Goal: Task Accomplishment & Management: Use online tool/utility

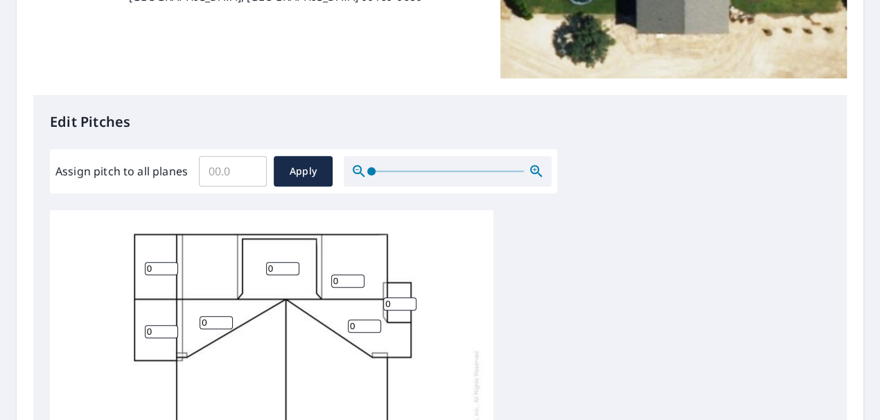
scroll to position [346, 0]
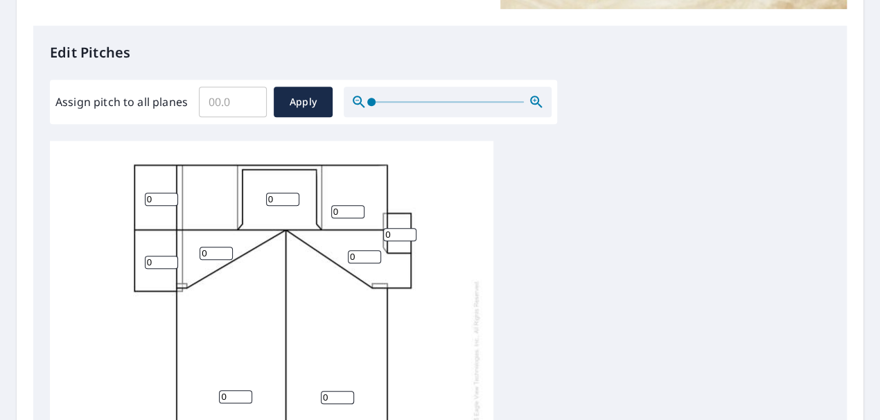
click at [152, 197] on input "0" at bounding box center [161, 199] width 33 height 13
click at [171, 197] on input "1" at bounding box center [161, 199] width 33 height 13
click at [171, 197] on input "2" at bounding box center [161, 199] width 33 height 13
click at [171, 197] on input "3" at bounding box center [161, 199] width 33 height 13
click at [171, 197] on input "4" at bounding box center [161, 199] width 33 height 13
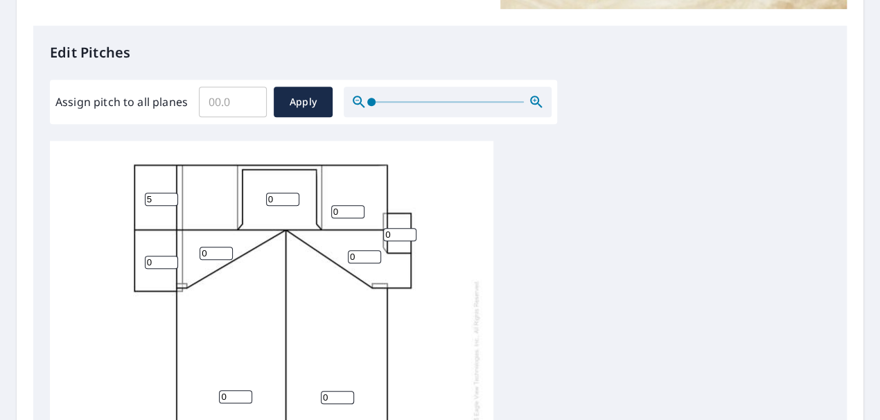
click at [171, 197] on input "5" at bounding box center [161, 199] width 33 height 13
click at [171, 197] on input "6" at bounding box center [161, 199] width 33 height 13
click at [171, 197] on input "7" at bounding box center [161, 199] width 33 height 13
type input "8"
click at [170, 197] on input "8" at bounding box center [161, 199] width 33 height 13
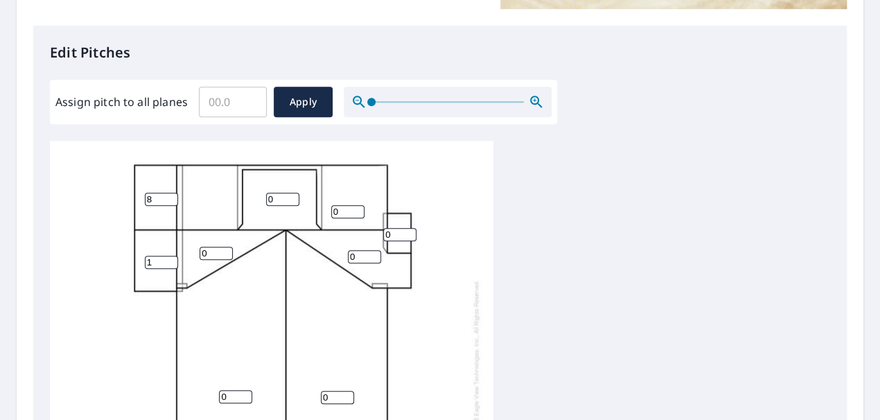
click at [169, 258] on input "1" at bounding box center [161, 262] width 33 height 13
click at [169, 258] on input "2" at bounding box center [161, 262] width 33 height 13
click at [169, 258] on input "3" at bounding box center [161, 262] width 33 height 13
click at [169, 258] on input "4" at bounding box center [161, 262] width 33 height 13
click at [170, 256] on input "4" at bounding box center [161, 262] width 33 height 13
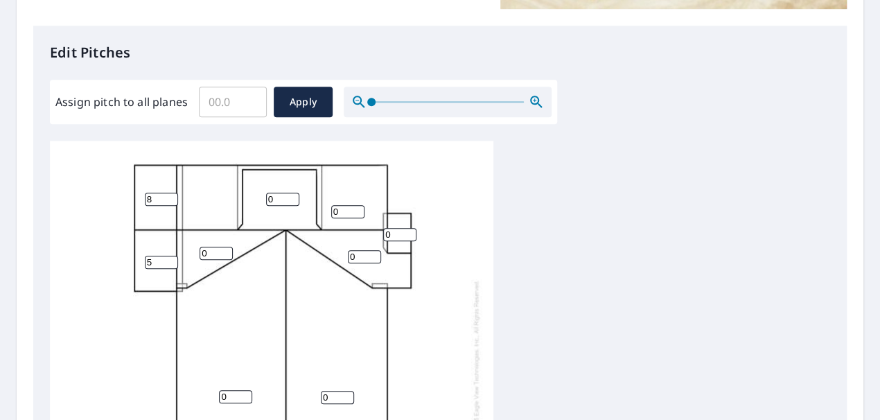
click at [169, 258] on input "5" at bounding box center [161, 262] width 33 height 13
click at [169, 258] on input "6" at bounding box center [161, 262] width 33 height 13
click at [169, 258] on input "7" at bounding box center [161, 262] width 33 height 13
type input "8"
click at [169, 258] on input "8" at bounding box center [161, 262] width 33 height 13
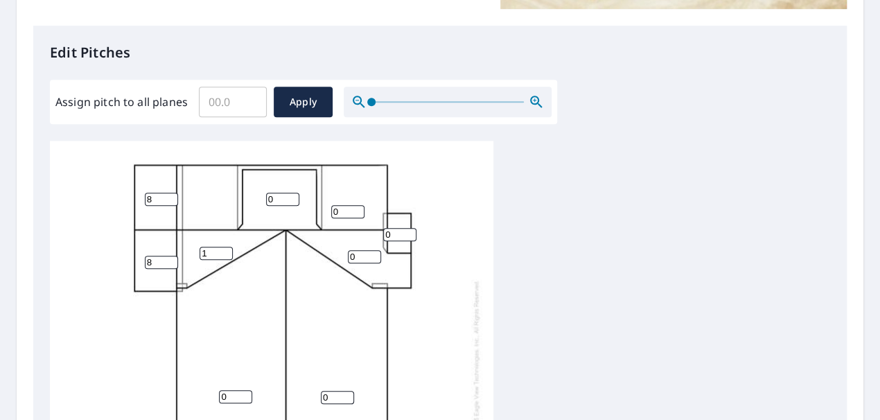
click at [220, 251] on input "1" at bounding box center [216, 253] width 33 height 13
click at [224, 250] on input "2" at bounding box center [216, 253] width 33 height 13
click at [224, 250] on input "3" at bounding box center [216, 253] width 33 height 13
click at [224, 250] on input "4" at bounding box center [216, 253] width 33 height 13
click at [224, 250] on input "5" at bounding box center [216, 253] width 33 height 13
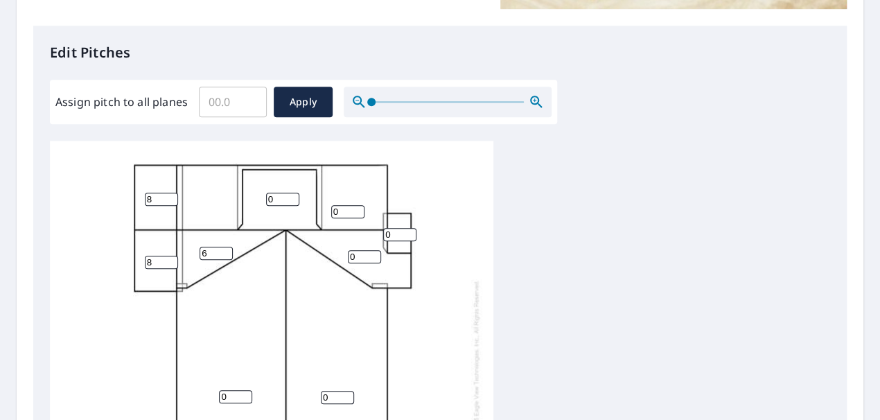
click at [224, 250] on input "6" at bounding box center [216, 253] width 33 height 13
click at [224, 250] on input "7" at bounding box center [216, 253] width 33 height 13
type input "8"
click at [224, 250] on input "8" at bounding box center [216, 253] width 33 height 13
click at [357, 209] on input "1" at bounding box center [347, 211] width 33 height 13
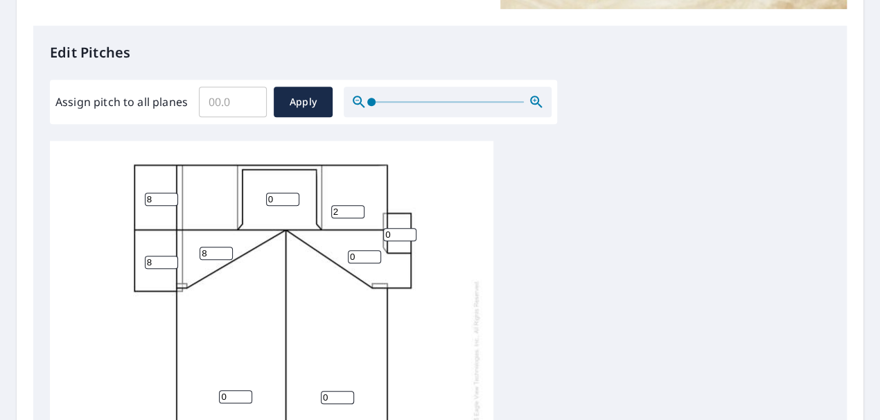
click at [357, 209] on input "2" at bounding box center [347, 211] width 33 height 13
click at [357, 209] on input "3" at bounding box center [347, 211] width 33 height 13
click at [357, 209] on input "4" at bounding box center [347, 211] width 33 height 13
click at [357, 209] on input "5" at bounding box center [347, 211] width 33 height 13
click at [355, 209] on input "6" at bounding box center [347, 211] width 33 height 13
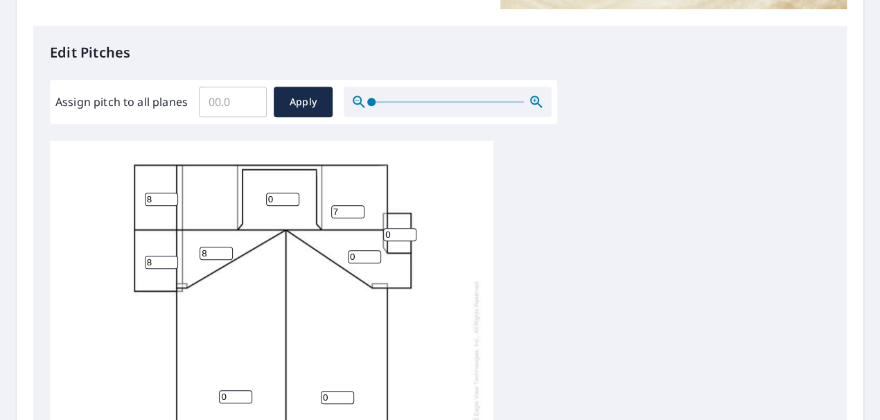
click at [355, 209] on input "7" at bounding box center [347, 211] width 33 height 13
type input "8"
click at [355, 209] on input "8" at bounding box center [347, 211] width 33 height 13
click at [355, 256] on input "0" at bounding box center [364, 256] width 33 height 13
click at [373, 254] on input "1" at bounding box center [364, 256] width 33 height 13
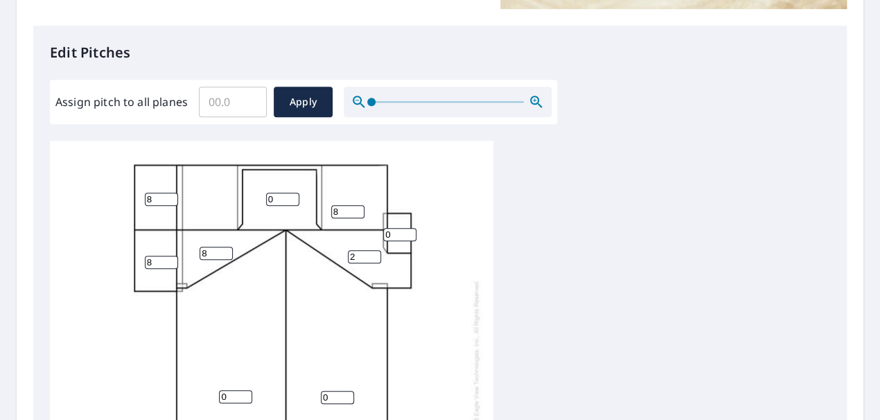
click at [373, 254] on input "2" at bounding box center [364, 256] width 33 height 13
click at [373, 254] on input "3" at bounding box center [364, 256] width 33 height 13
click at [373, 254] on input "4" at bounding box center [364, 256] width 33 height 13
click at [373, 254] on input "5" at bounding box center [364, 256] width 33 height 13
click at [372, 253] on input "6" at bounding box center [364, 256] width 33 height 13
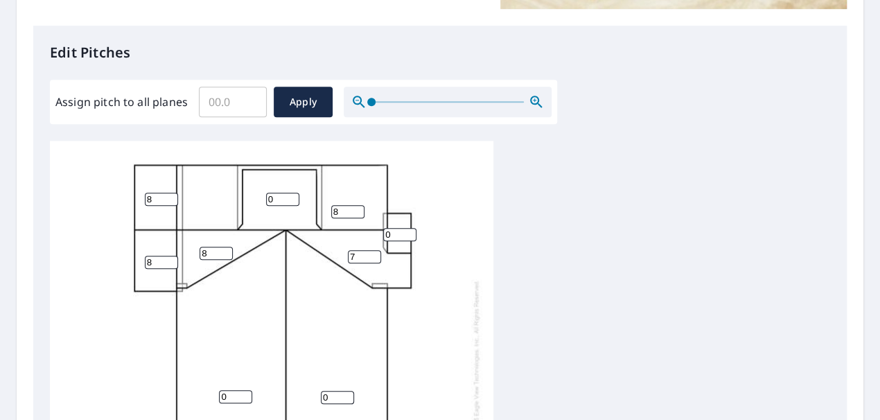
click at [373, 253] on input "7" at bounding box center [364, 256] width 33 height 13
type input "8"
click at [373, 253] on input "8" at bounding box center [364, 256] width 33 height 13
click at [407, 233] on input "1" at bounding box center [399, 234] width 33 height 13
click at [407, 233] on input "2" at bounding box center [399, 234] width 33 height 13
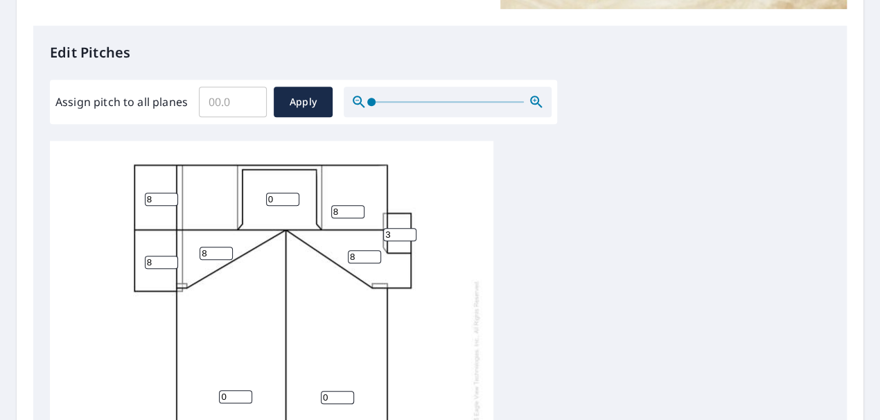
click at [407, 233] on input "3" at bounding box center [399, 234] width 33 height 13
click at [407, 233] on input "4" at bounding box center [399, 234] width 33 height 13
click at [407, 233] on input "5" at bounding box center [399, 234] width 33 height 13
click at [407, 233] on input "6" at bounding box center [399, 234] width 33 height 13
click at [407, 233] on input "7" at bounding box center [399, 234] width 33 height 13
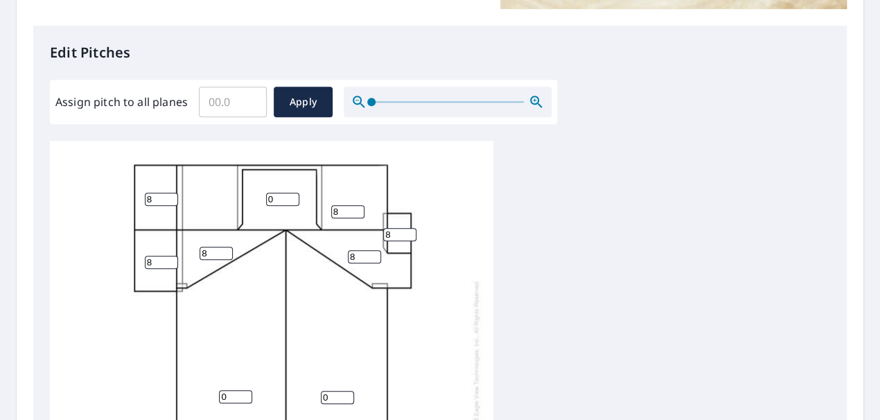
type input "8"
click at [407, 233] on input "8" at bounding box center [399, 234] width 33 height 13
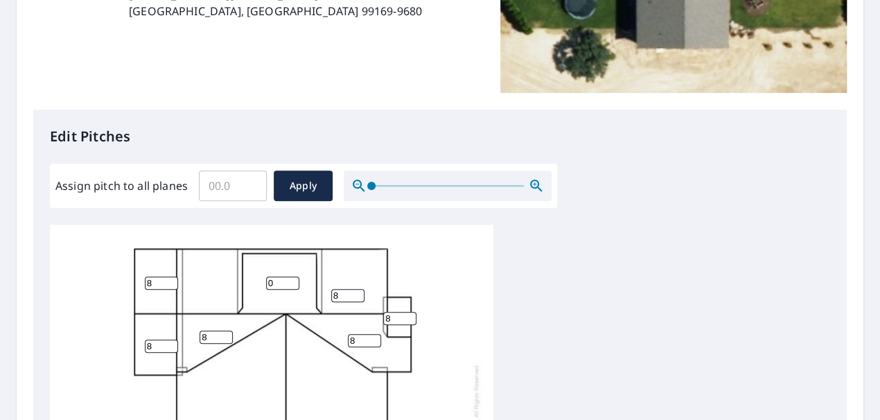
scroll to position [260, 0]
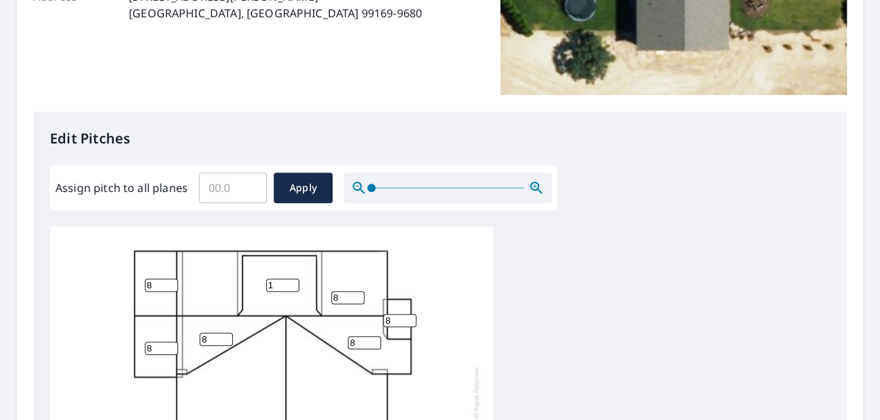
click at [292, 283] on input "1" at bounding box center [282, 284] width 33 height 13
click at [292, 283] on input "2" at bounding box center [282, 284] width 33 height 13
click at [292, 283] on input "3" at bounding box center [282, 284] width 33 height 13
click at [292, 283] on input "4" at bounding box center [282, 284] width 33 height 13
type input "5"
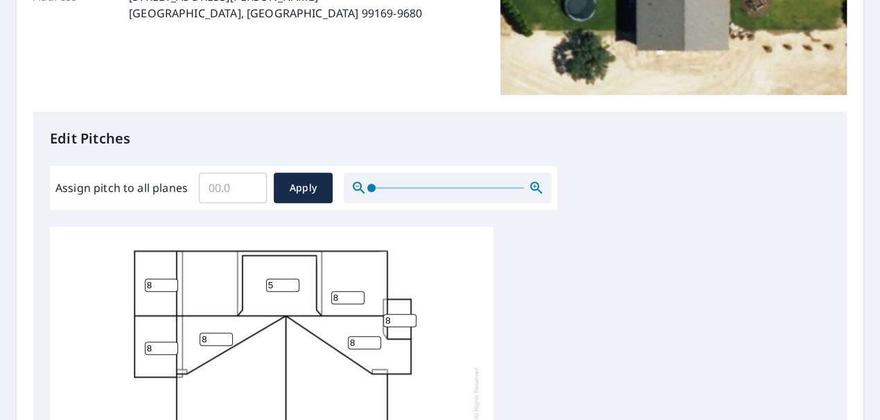
click at [292, 282] on input "5" at bounding box center [282, 284] width 33 height 13
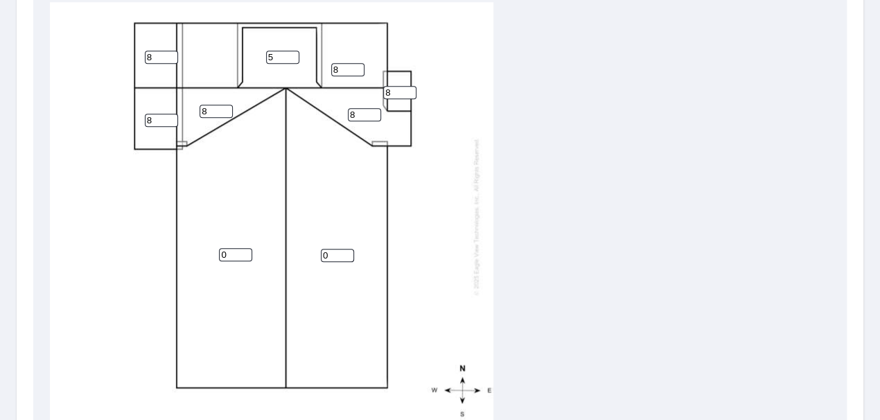
scroll to position [330, 0]
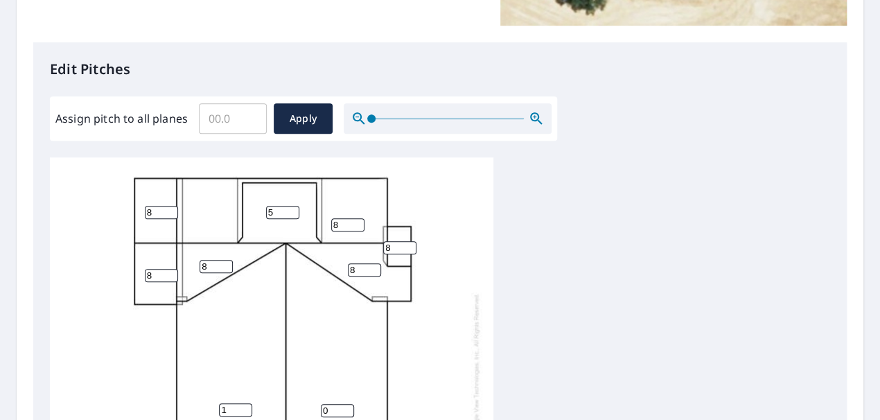
click at [245, 403] on input "1" at bounding box center [235, 409] width 33 height 13
click at [245, 403] on input "2" at bounding box center [235, 409] width 33 height 13
click at [247, 403] on input "3" at bounding box center [235, 409] width 33 height 13
click at [247, 403] on input "4" at bounding box center [235, 409] width 33 height 13
click at [248, 403] on input "5" at bounding box center [235, 409] width 33 height 13
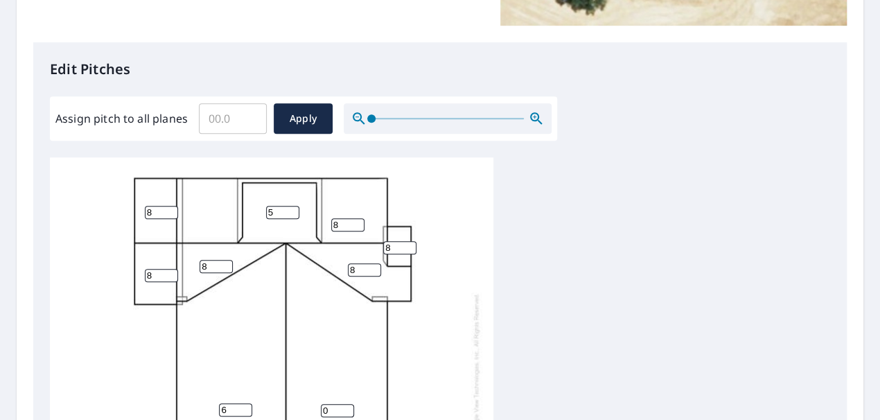
click at [248, 403] on input "6" at bounding box center [235, 409] width 33 height 13
click at [248, 403] on input "7" at bounding box center [235, 409] width 33 height 13
type input "8"
click at [248, 403] on input "8" at bounding box center [235, 409] width 33 height 13
click at [339, 404] on input "0" at bounding box center [337, 410] width 33 height 13
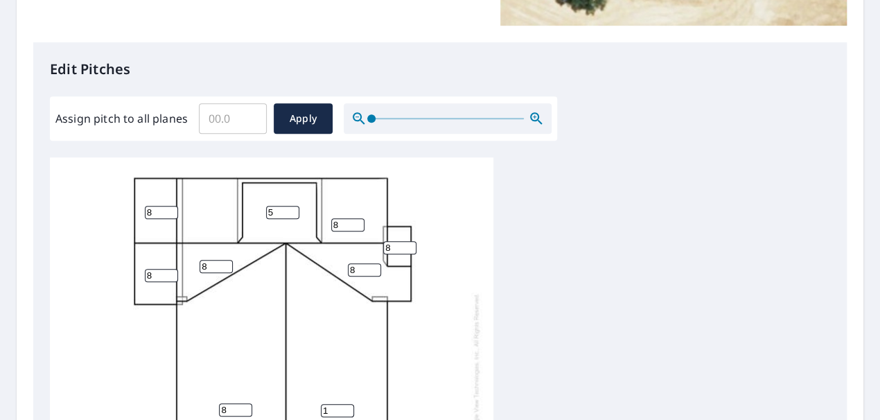
click at [346, 404] on input "1" at bounding box center [337, 410] width 33 height 13
click at [346, 404] on input "2" at bounding box center [337, 410] width 33 height 13
click at [346, 404] on input "3" at bounding box center [337, 410] width 33 height 13
click at [346, 404] on input "4" at bounding box center [337, 410] width 33 height 13
click at [346, 404] on input "5" at bounding box center [337, 410] width 33 height 13
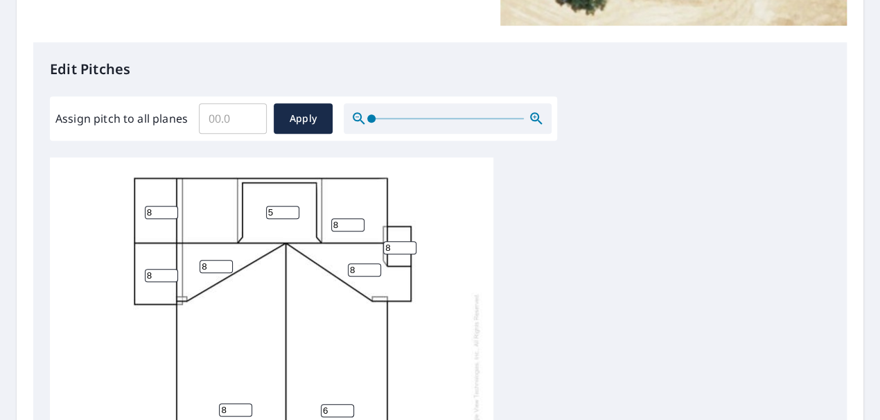
click at [346, 404] on input "6" at bounding box center [337, 410] width 33 height 13
click at [346, 404] on input "7" at bounding box center [337, 410] width 33 height 13
type input "8"
click at [346, 404] on input "8" at bounding box center [337, 410] width 33 height 13
click at [328, 339] on div "8 8 8 5 8 8 8 8 8" at bounding box center [271, 371] width 443 height 435
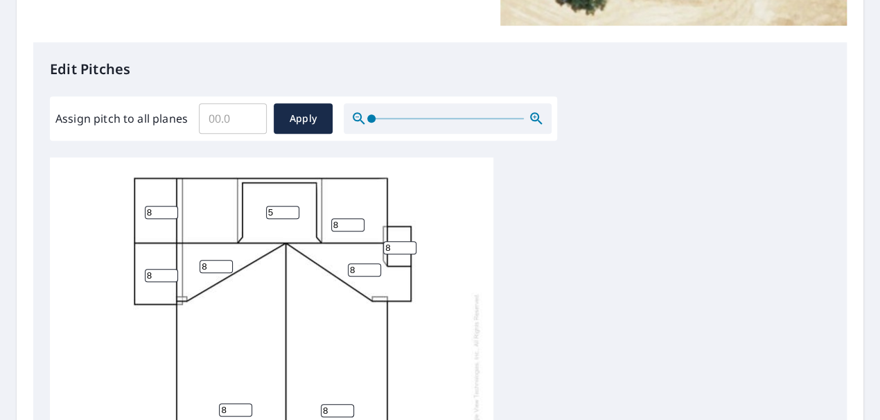
click at [601, 223] on div "8 8 8 5 8 8 8 8 8" at bounding box center [440, 374] width 780 height 435
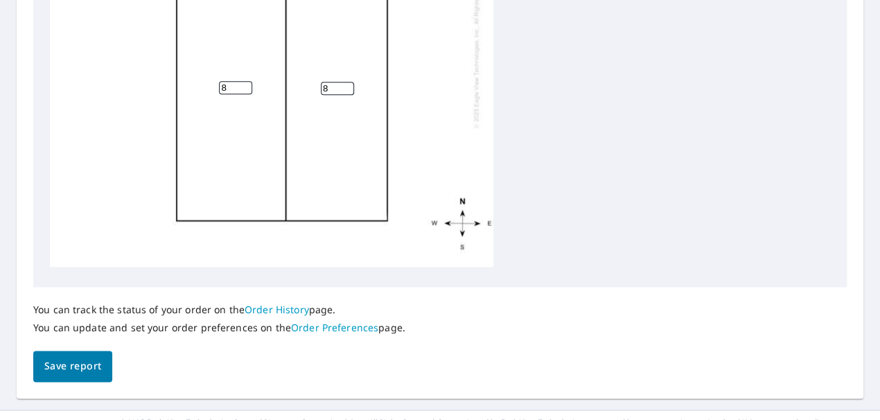
scroll to position [676, 0]
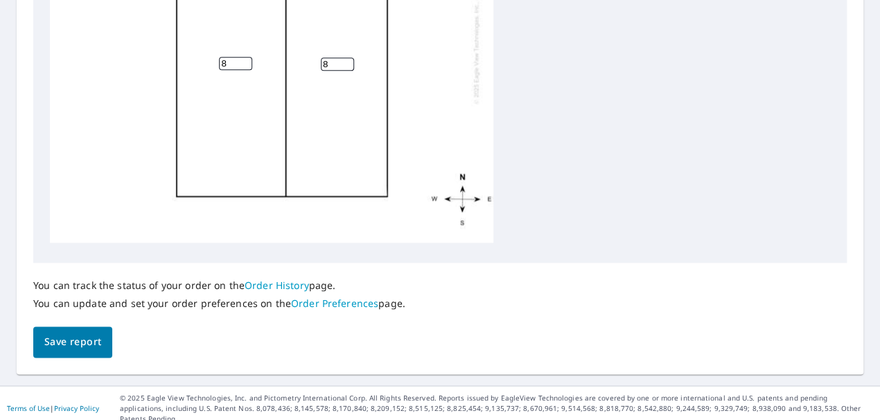
click at [79, 340] on span "Save report" at bounding box center [72, 341] width 57 height 17
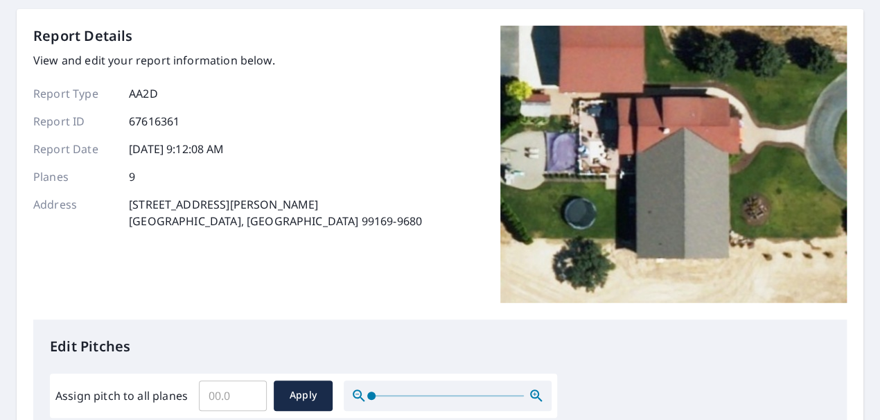
scroll to position [0, 0]
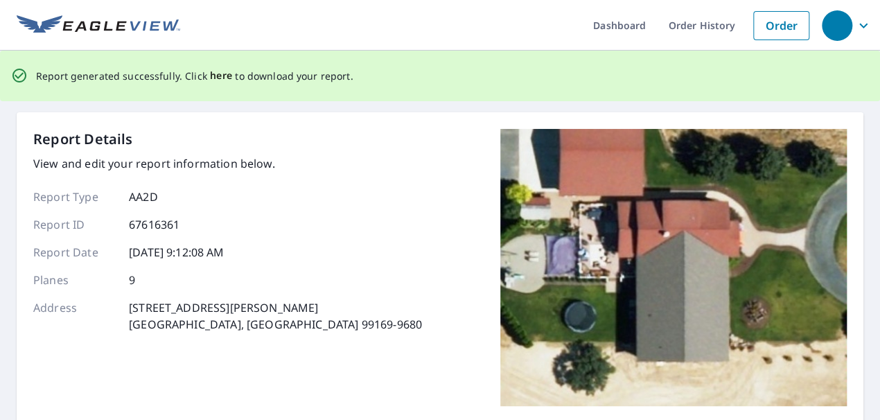
click at [214, 76] on span "here" at bounding box center [221, 75] width 23 height 17
